Goal: Information Seeking & Learning: Learn about a topic

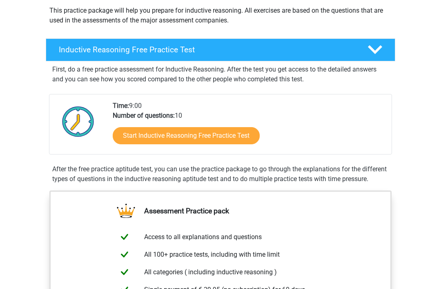
scroll to position [94, 0]
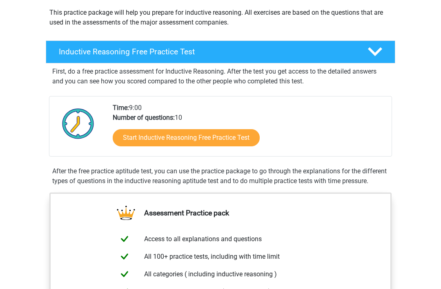
click at [223, 138] on link "Start Inductive Reasoning Free Practice Test" at bounding box center [186, 138] width 147 height 17
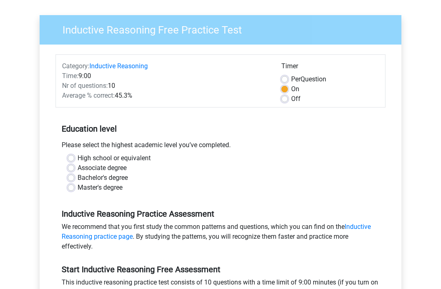
scroll to position [52, 0]
click at [145, 154] on label "High school or equivalent" at bounding box center [114, 158] width 73 height 10
click at [74, 154] on input "High school or equivalent" at bounding box center [71, 157] width 7 height 8
radio input "true"
click at [140, 155] on label "High school or equivalent" at bounding box center [114, 158] width 73 height 10
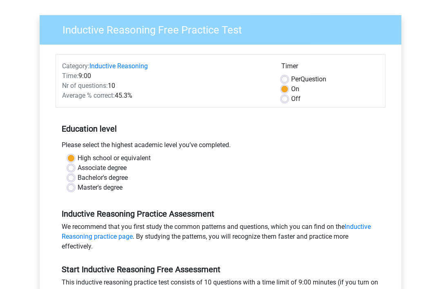
click at [74, 155] on input "High school or equivalent" at bounding box center [71, 157] width 7 height 8
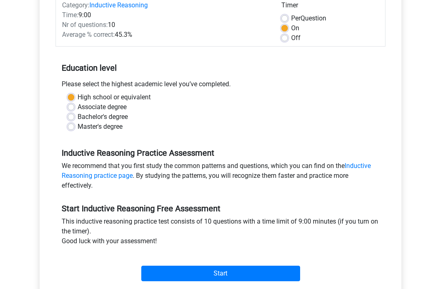
scroll to position [114, 0]
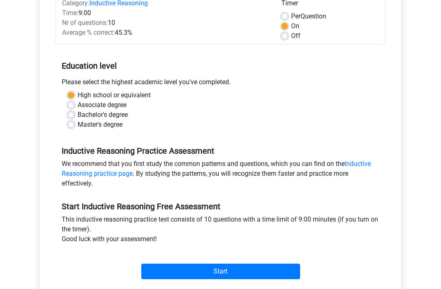
click at [183, 269] on input "Start" at bounding box center [220, 272] width 159 height 16
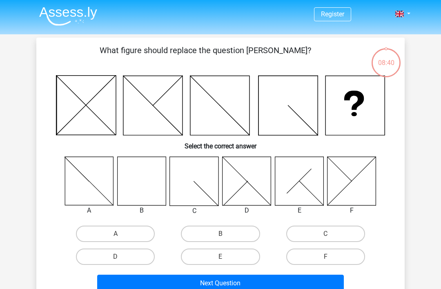
click at [108, 251] on label "D" at bounding box center [115, 256] width 79 height 16
click at [116, 257] on input "D" at bounding box center [118, 259] width 5 height 5
radio input "true"
click at [137, 275] on button "Next Question" at bounding box center [220, 283] width 247 height 17
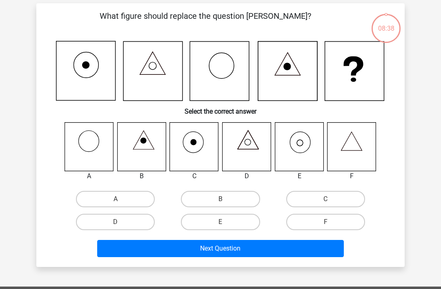
scroll to position [38, 0]
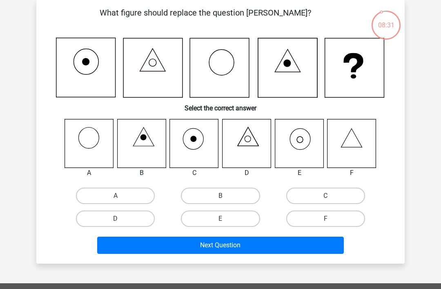
click at [231, 212] on label "E" at bounding box center [220, 218] width 79 height 16
click at [226, 219] on input "E" at bounding box center [223, 221] width 5 height 5
radio input "true"
click at [176, 246] on button "Next Question" at bounding box center [220, 245] width 247 height 17
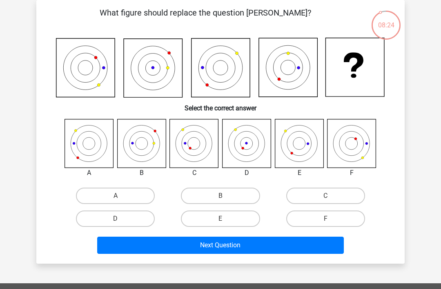
click at [115, 194] on label "A" at bounding box center [115, 196] width 79 height 16
click at [116, 196] on input "A" at bounding box center [118, 198] width 5 height 5
radio input "true"
click at [362, 148] on icon at bounding box center [352, 143] width 49 height 49
click at [353, 142] on icon at bounding box center [352, 143] width 49 height 49
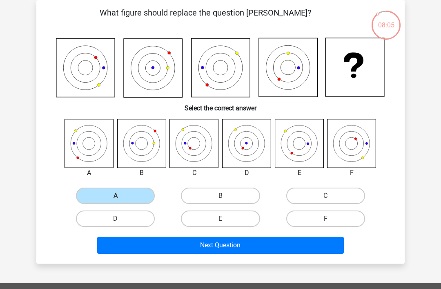
click at [348, 142] on icon at bounding box center [352, 143] width 49 height 49
click at [320, 216] on label "F" at bounding box center [325, 218] width 79 height 16
click at [326, 219] on input "F" at bounding box center [328, 221] width 5 height 5
radio input "true"
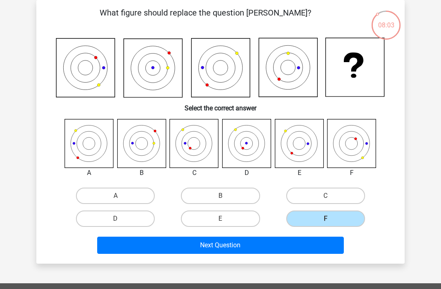
click at [310, 208] on div "F" at bounding box center [325, 218] width 105 height 23
click at [289, 240] on button "Next Question" at bounding box center [220, 245] width 247 height 17
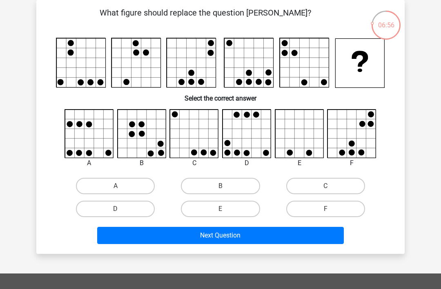
click at [313, 134] on icon at bounding box center [299, 133] width 49 height 49
click at [134, 202] on label "D" at bounding box center [115, 209] width 79 height 16
click at [121, 209] on input "D" at bounding box center [118, 211] width 5 height 5
radio input "true"
click at [165, 229] on button "Next Question" at bounding box center [220, 235] width 247 height 17
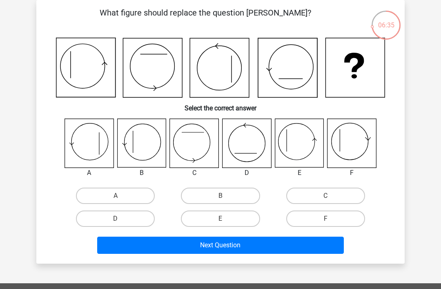
click at [205, 192] on label "B" at bounding box center [220, 196] width 79 height 16
click at [221, 196] on input "B" at bounding box center [223, 198] width 5 height 5
radio input "true"
click at [190, 238] on button "Next Question" at bounding box center [220, 245] width 247 height 17
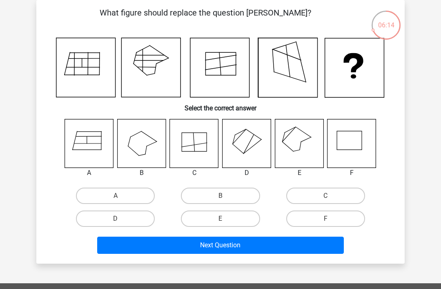
click at [211, 213] on label "E" at bounding box center [220, 218] width 79 height 16
click at [221, 219] on input "E" at bounding box center [223, 221] width 5 height 5
radio input "true"
click at [216, 212] on label "E" at bounding box center [220, 218] width 79 height 16
click at [221, 219] on input "E" at bounding box center [223, 221] width 5 height 5
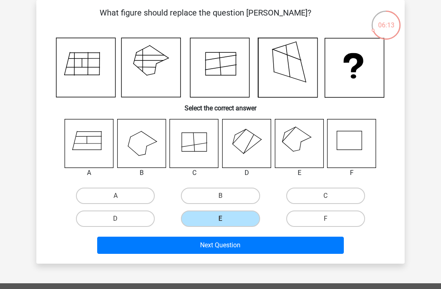
click at [194, 246] on button "Next Question" at bounding box center [220, 245] width 247 height 17
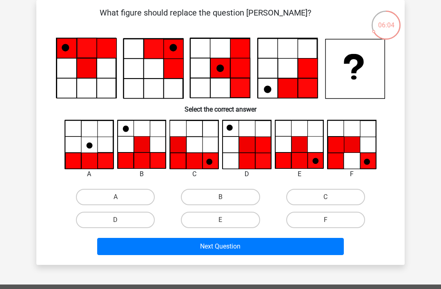
click at [210, 220] on label "E" at bounding box center [220, 220] width 79 height 16
click at [221, 220] on input "E" at bounding box center [223, 222] width 5 height 5
radio input "true"
click at [214, 217] on label "E" at bounding box center [220, 220] width 79 height 16
click at [221, 220] on input "E" at bounding box center [223, 222] width 5 height 5
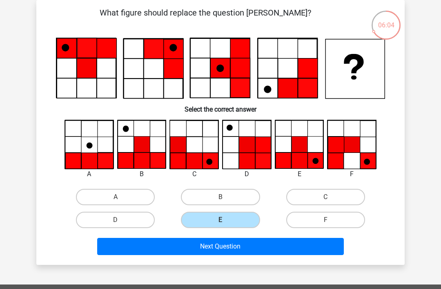
click at [204, 248] on button "Next Question" at bounding box center [220, 246] width 247 height 17
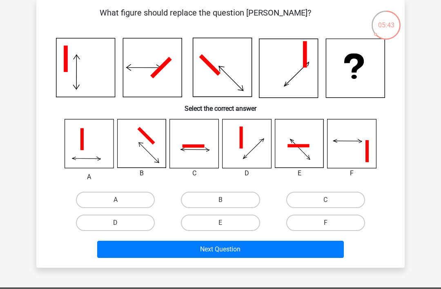
click at [224, 220] on label "E" at bounding box center [220, 222] width 79 height 16
click at [224, 223] on input "E" at bounding box center [223, 225] width 5 height 5
radio input "true"
click at [310, 217] on label "F" at bounding box center [325, 222] width 79 height 16
click at [326, 223] on input "F" at bounding box center [328, 225] width 5 height 5
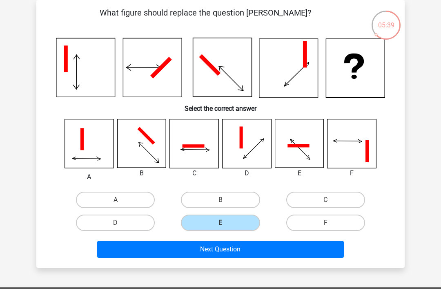
radio input "true"
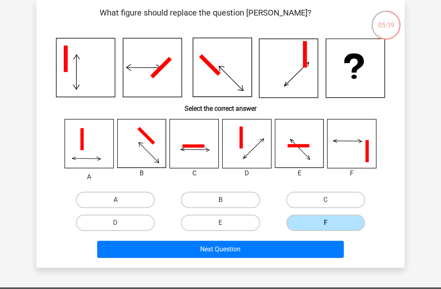
click at [238, 226] on label "E" at bounding box center [220, 222] width 79 height 16
click at [226, 226] on input "E" at bounding box center [223, 225] width 5 height 5
radio input "true"
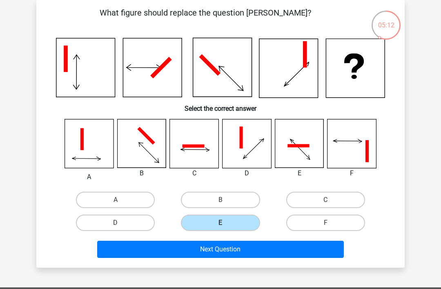
click at [136, 226] on label "D" at bounding box center [115, 222] width 79 height 16
click at [121, 226] on input "D" at bounding box center [118, 225] width 5 height 5
radio input "true"
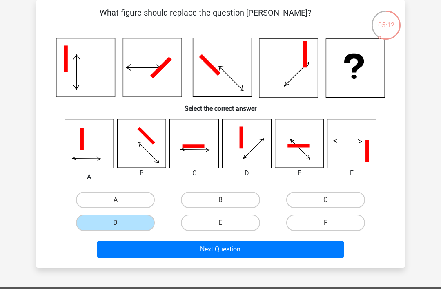
click at [290, 197] on label "C" at bounding box center [325, 200] width 79 height 16
click at [326, 200] on input "C" at bounding box center [328, 202] width 5 height 5
radio input "true"
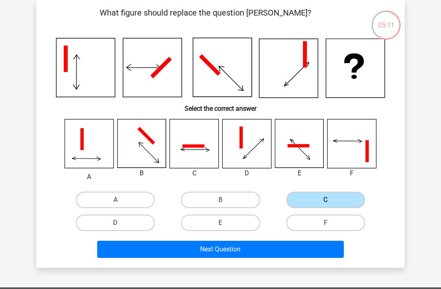
click at [315, 194] on label "C" at bounding box center [325, 200] width 79 height 16
click at [326, 200] on input "C" at bounding box center [328, 202] width 5 height 5
click at [267, 246] on button "Next Question" at bounding box center [220, 249] width 247 height 17
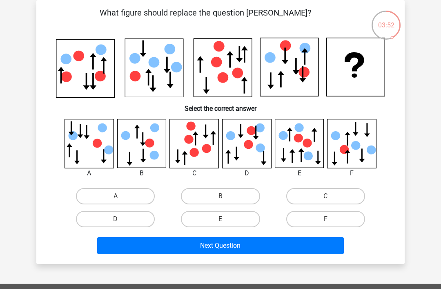
click at [118, 226] on label "D" at bounding box center [115, 219] width 79 height 16
click at [118, 224] on input "D" at bounding box center [118, 221] width 5 height 5
radio input "true"
click at [133, 215] on label "D" at bounding box center [115, 219] width 79 height 16
click at [121, 219] on input "D" at bounding box center [118, 221] width 5 height 5
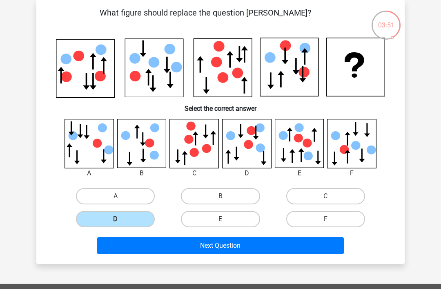
click at [188, 235] on div "Next Question" at bounding box center [220, 243] width 342 height 27
click at [220, 244] on button "Next Question" at bounding box center [220, 245] width 247 height 17
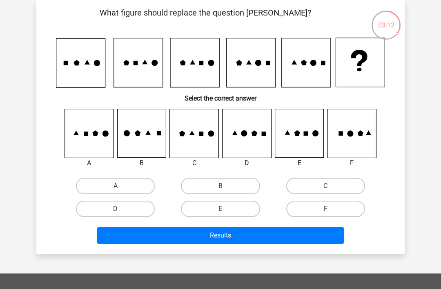
click at [107, 185] on label "A" at bounding box center [115, 186] width 79 height 16
click at [116, 186] on input "A" at bounding box center [118, 188] width 5 height 5
radio input "true"
click at [115, 202] on label "D" at bounding box center [115, 209] width 79 height 16
click at [116, 209] on input "D" at bounding box center [118, 211] width 5 height 5
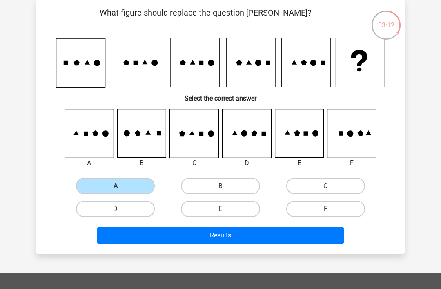
radio input "true"
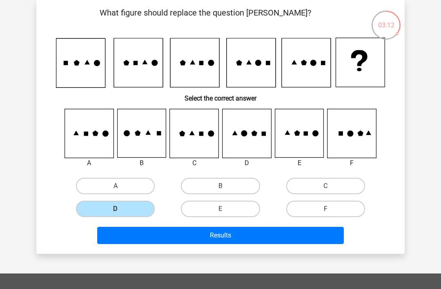
click at [115, 209] on label "D" at bounding box center [115, 209] width 79 height 16
click at [116, 209] on input "D" at bounding box center [118, 211] width 5 height 5
click at [234, 232] on button "Results" at bounding box center [220, 235] width 247 height 17
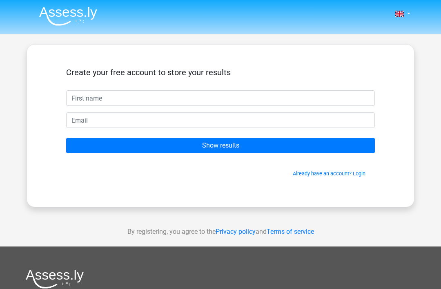
click at [400, 16] on span at bounding box center [399, 14] width 9 height 7
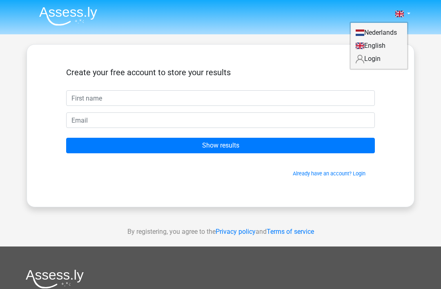
click at [388, 46] on link "English" at bounding box center [379, 45] width 56 height 13
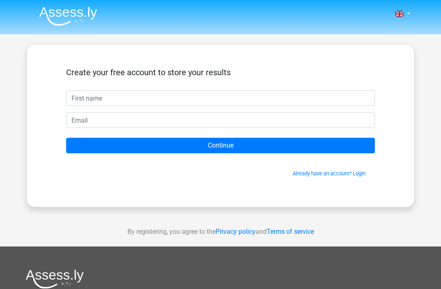
click at [232, 92] on input "text" at bounding box center [220, 98] width 309 height 16
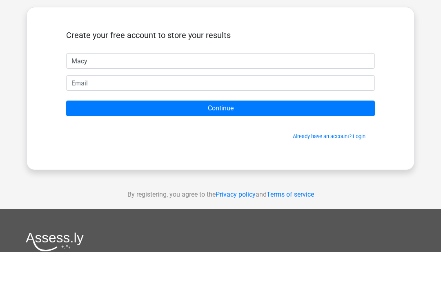
type input "Macy"
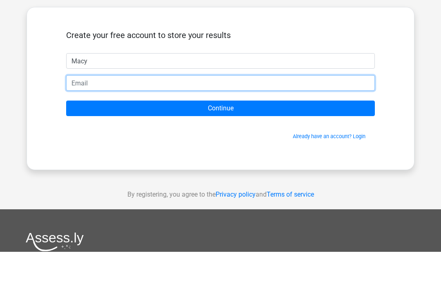
click at [207, 112] on input "email" at bounding box center [220, 120] width 309 height 16
type input "[EMAIL_ADDRESS][DOMAIN_NAME]"
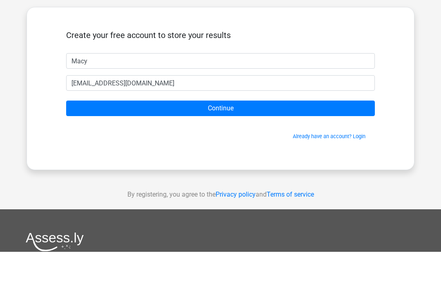
click at [325, 138] on input "Continue" at bounding box center [220, 146] width 309 height 16
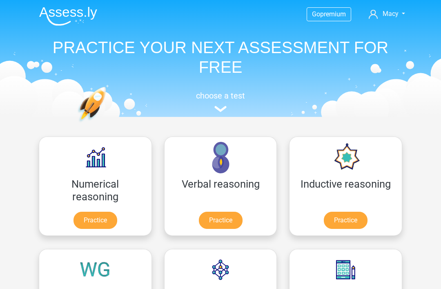
click at [398, 12] on link "Macy" at bounding box center [387, 14] width 43 height 10
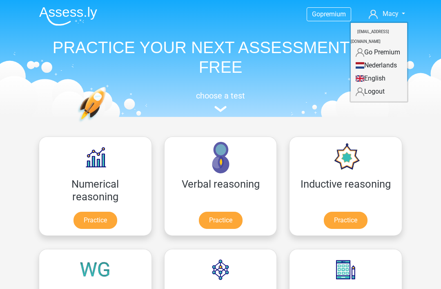
click at [430, 32] on header "Go premium Macy [EMAIL_ADDRESS][DOMAIN_NAME]" at bounding box center [220, 58] width 441 height 117
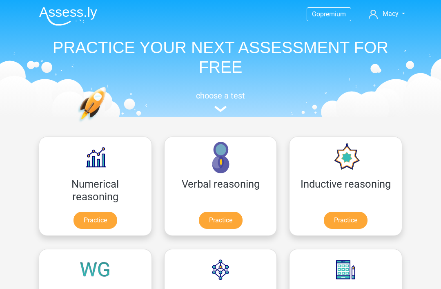
click at [398, 7] on nav "Go premium Macy [EMAIL_ADDRESS][DOMAIN_NAME]" at bounding box center [221, 14] width 376 height 27
click at [399, 16] on link "Macy" at bounding box center [387, 14] width 43 height 10
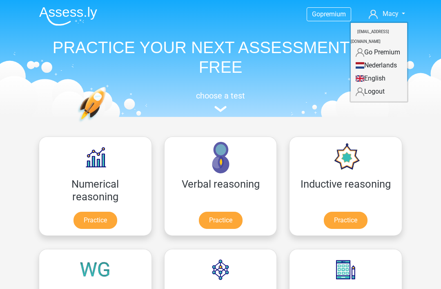
click at [393, 17] on span "Macy" at bounding box center [391, 14] width 16 height 8
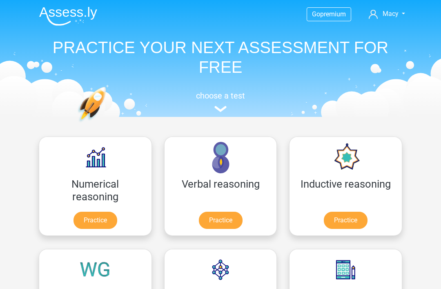
click at [224, 110] on img at bounding box center [220, 109] width 12 height 6
